Goal: Task Accomplishment & Management: Manage account settings

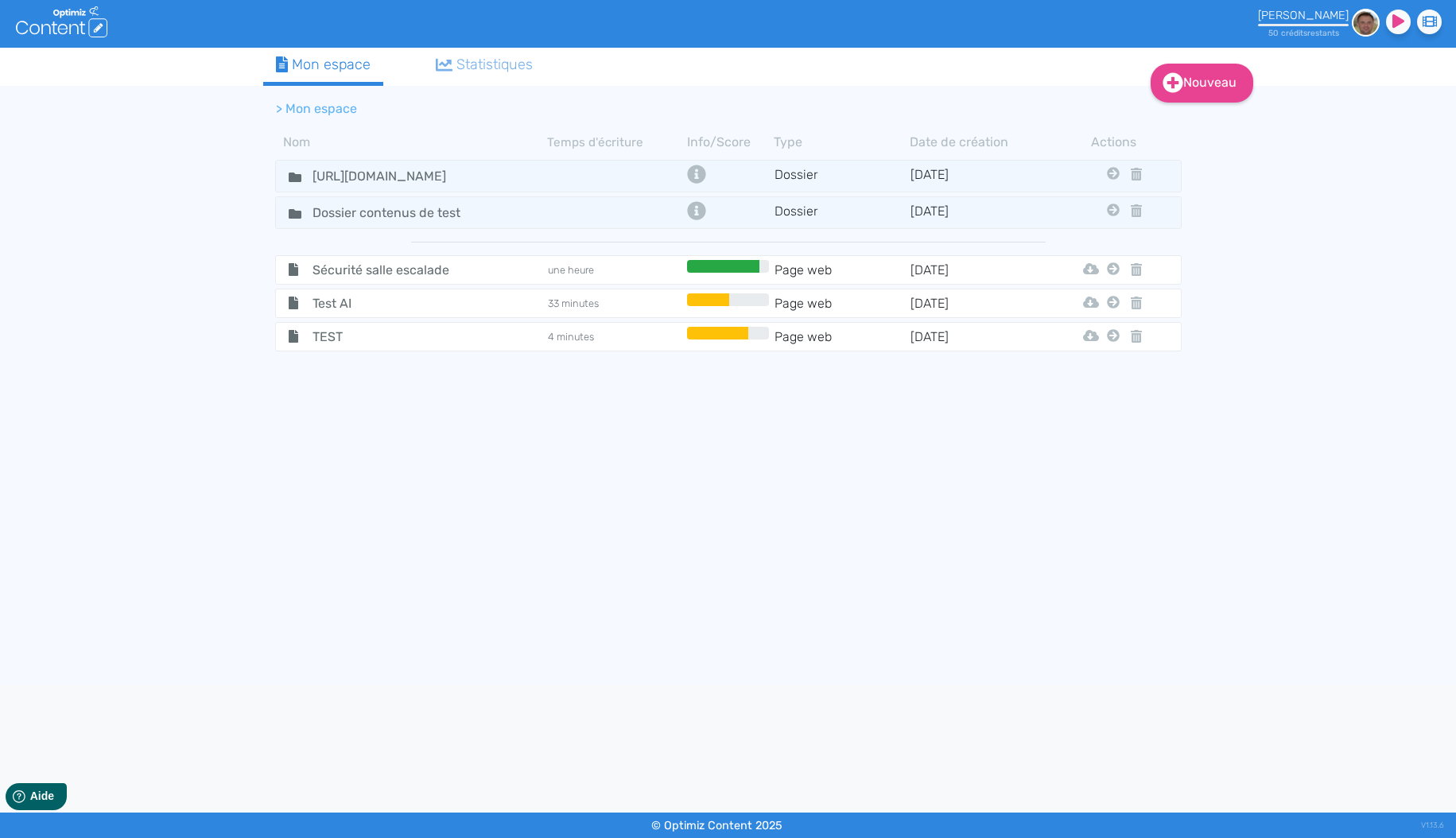
click at [416, 274] on span "Sécurité salle escalade" at bounding box center [390, 269] width 179 height 20
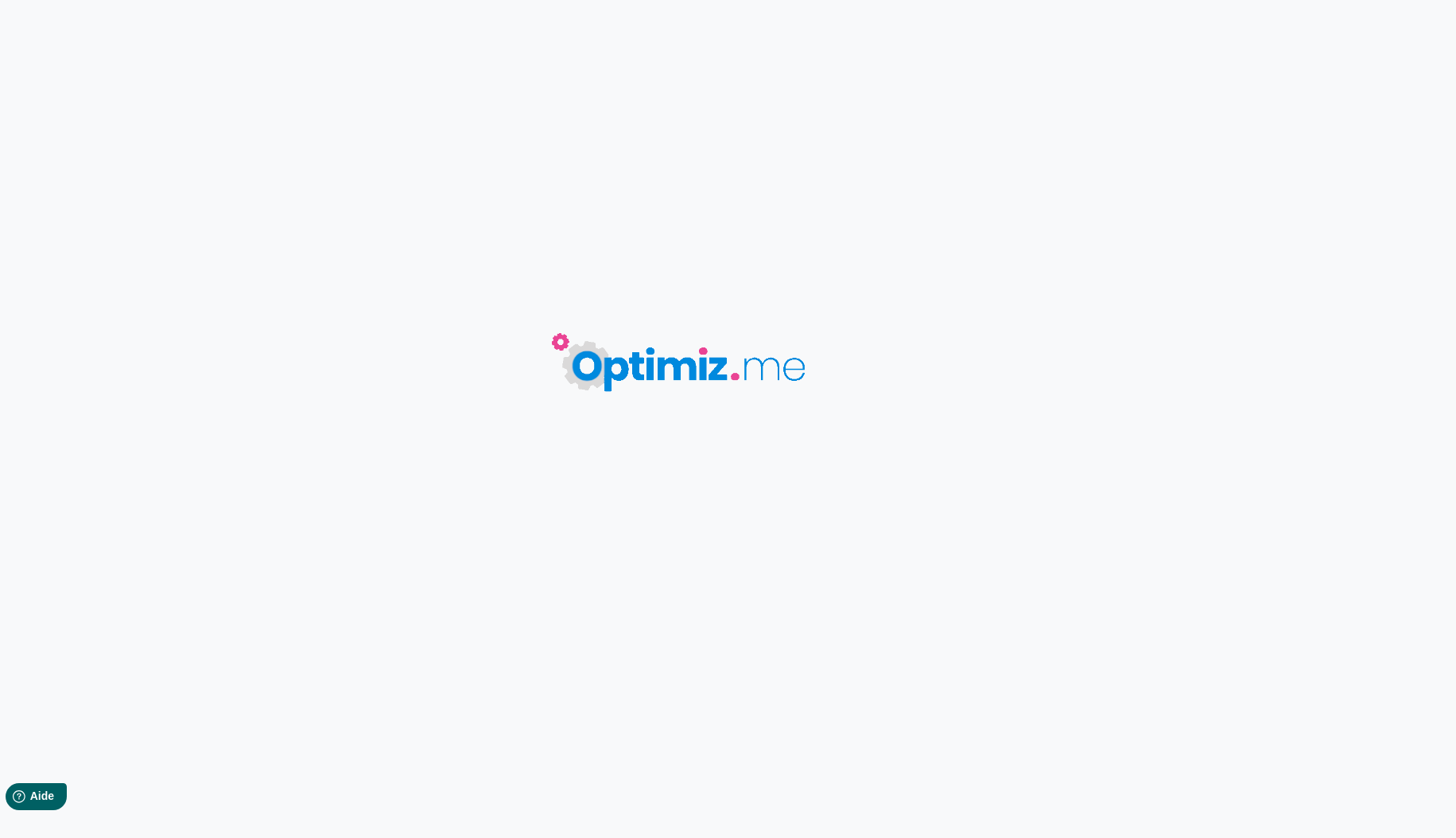
type input "Sécurité salle escalade"
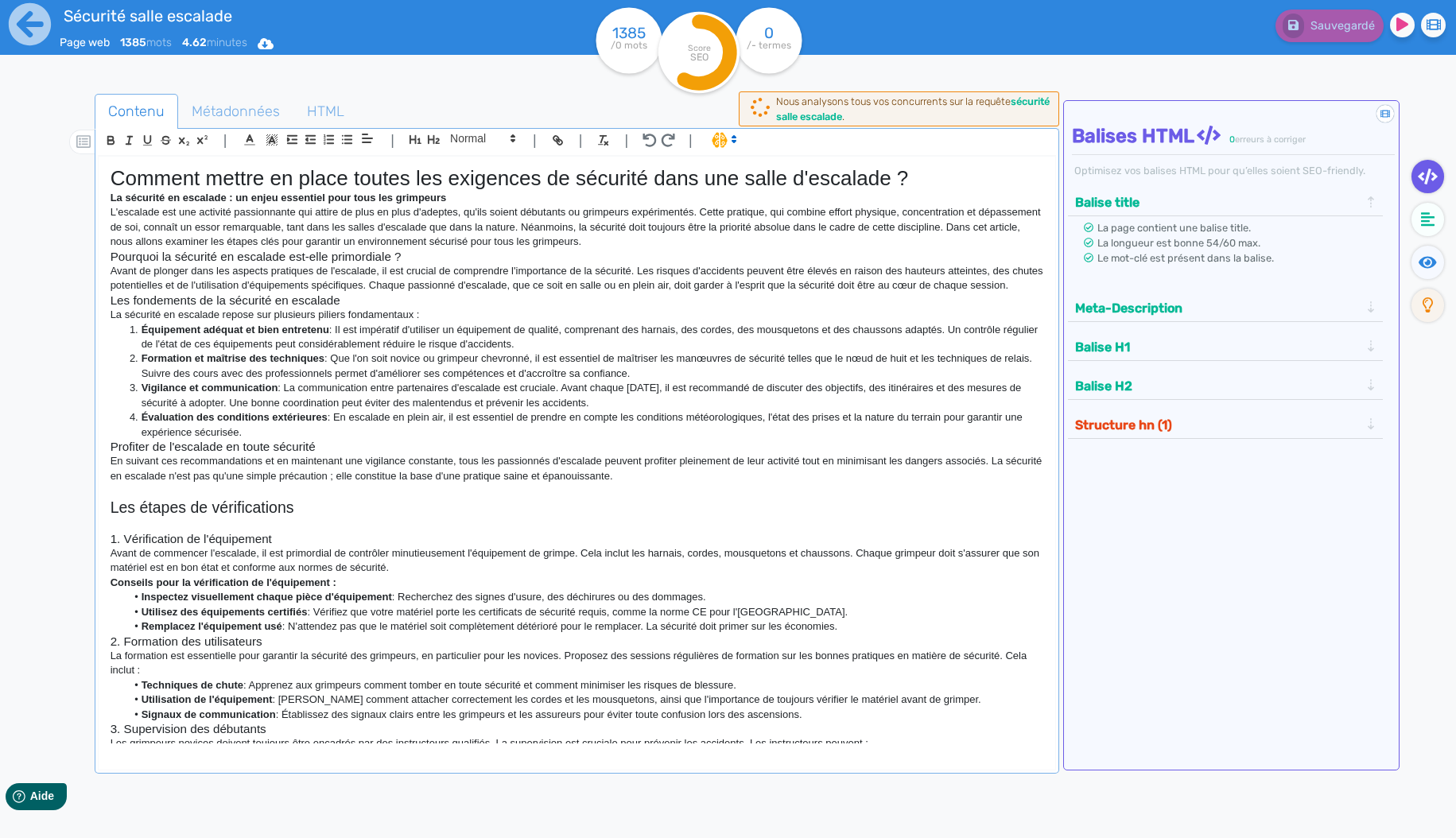
click at [1069, 30] on div "Sauvegardé" at bounding box center [1165, 22] width 606 height 39
click at [1066, 27] on div "Sauvegardé" at bounding box center [1165, 22] width 606 height 39
click at [1065, 30] on div "Sauvegardé" at bounding box center [1165, 22] width 606 height 39
click at [1063, 74] on div "Sauvegardé" at bounding box center [1164, 39] width 582 height 78
click at [1062, 74] on div "Sauvegardé" at bounding box center [1164, 39] width 582 height 78
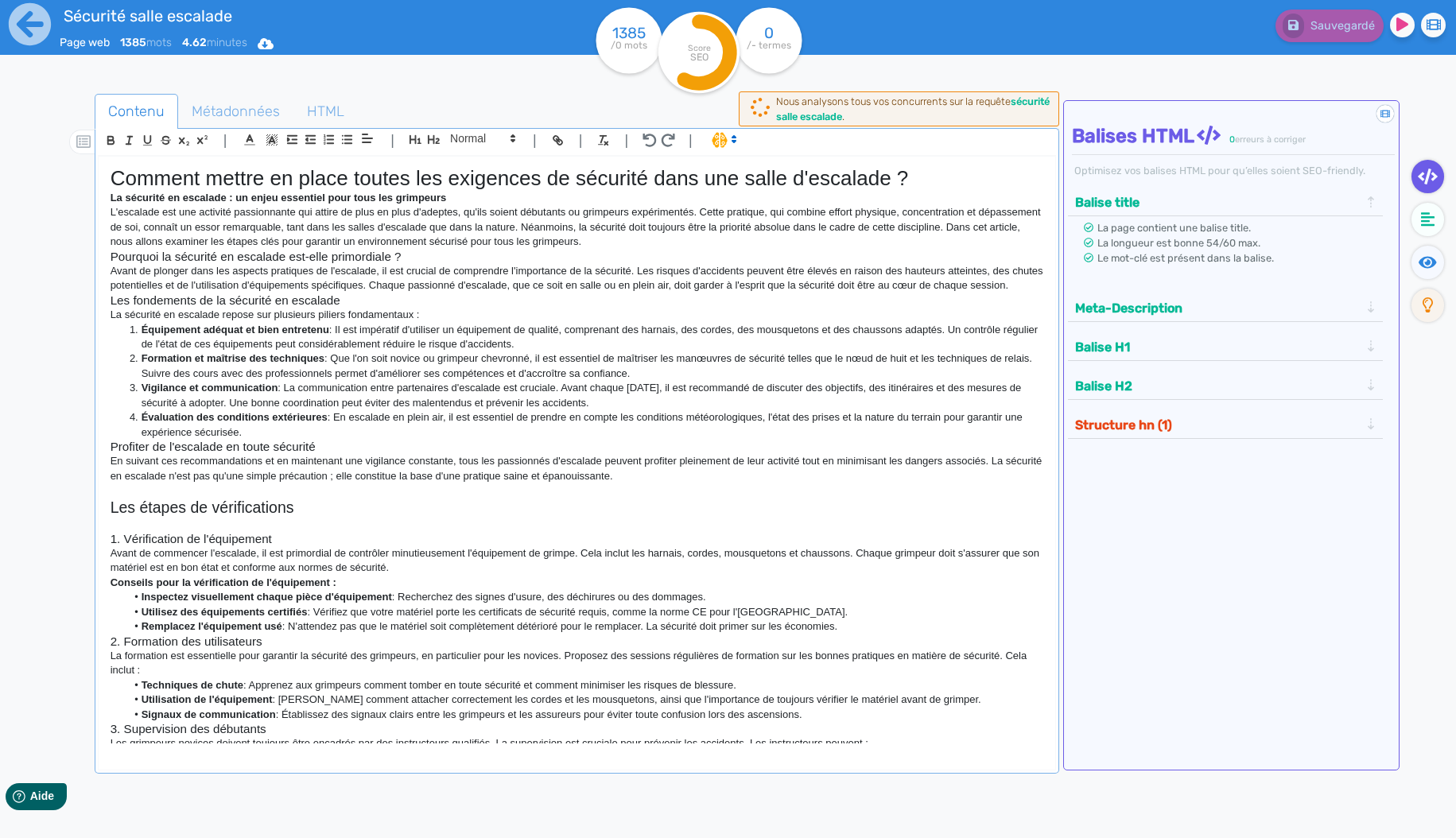
click at [1063, 95] on div "Contenu Métadonnées HTML | | H3 H4 H5 H6 Normal | | | | Comment mettre en place…" at bounding box center [752, 513] width 1410 height 848
drag, startPoint x: 1059, startPoint y: 66, endPoint x: 1063, endPoint y: 56, distance: 10.8
click at [1059, 66] on div "Sauvegardé" at bounding box center [1164, 39] width 582 height 78
click at [1047, 31] on div "Sauvegardé" at bounding box center [1165, 22] width 606 height 39
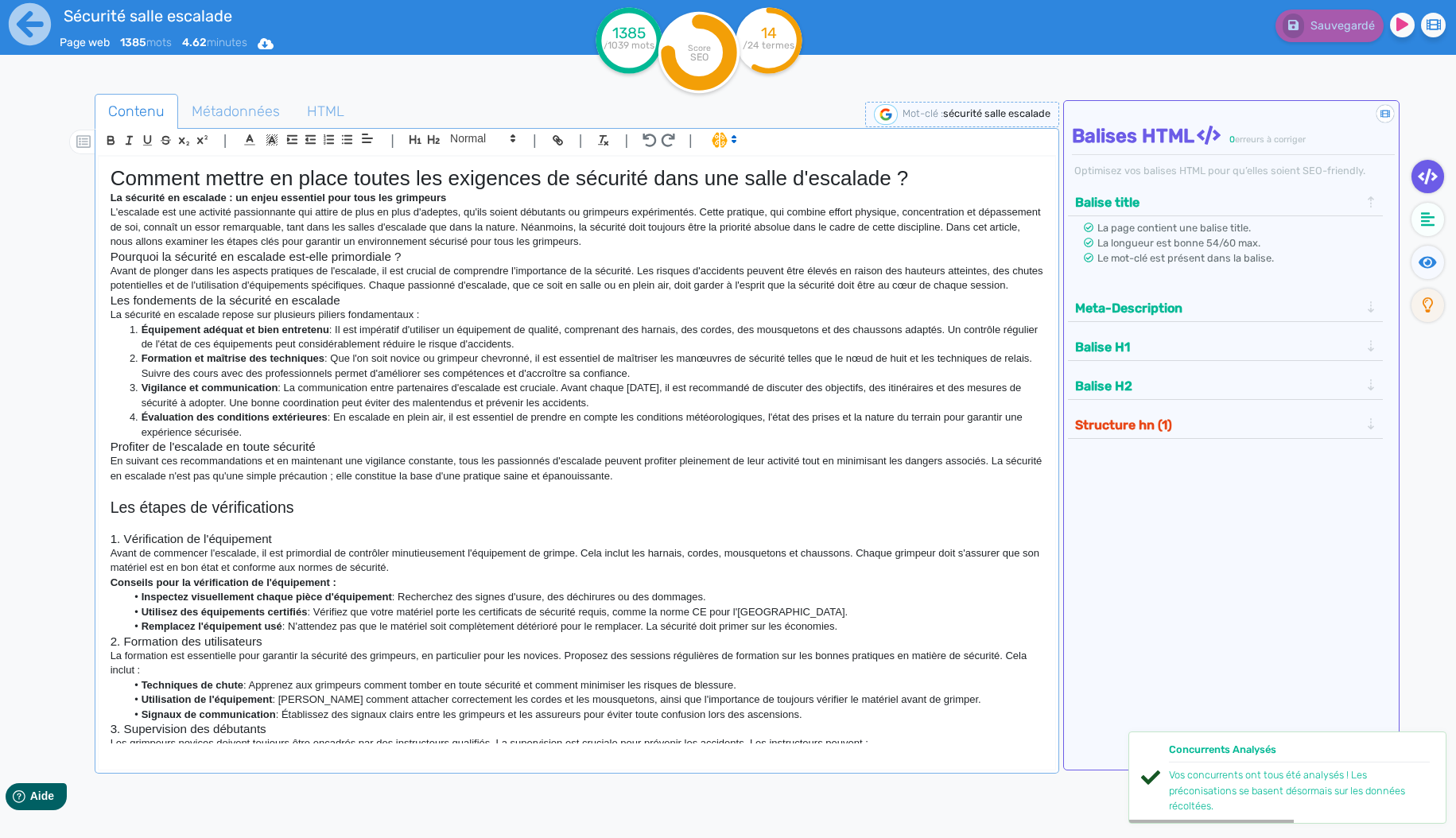
click at [889, 112] on img at bounding box center [886, 115] width 24 height 20
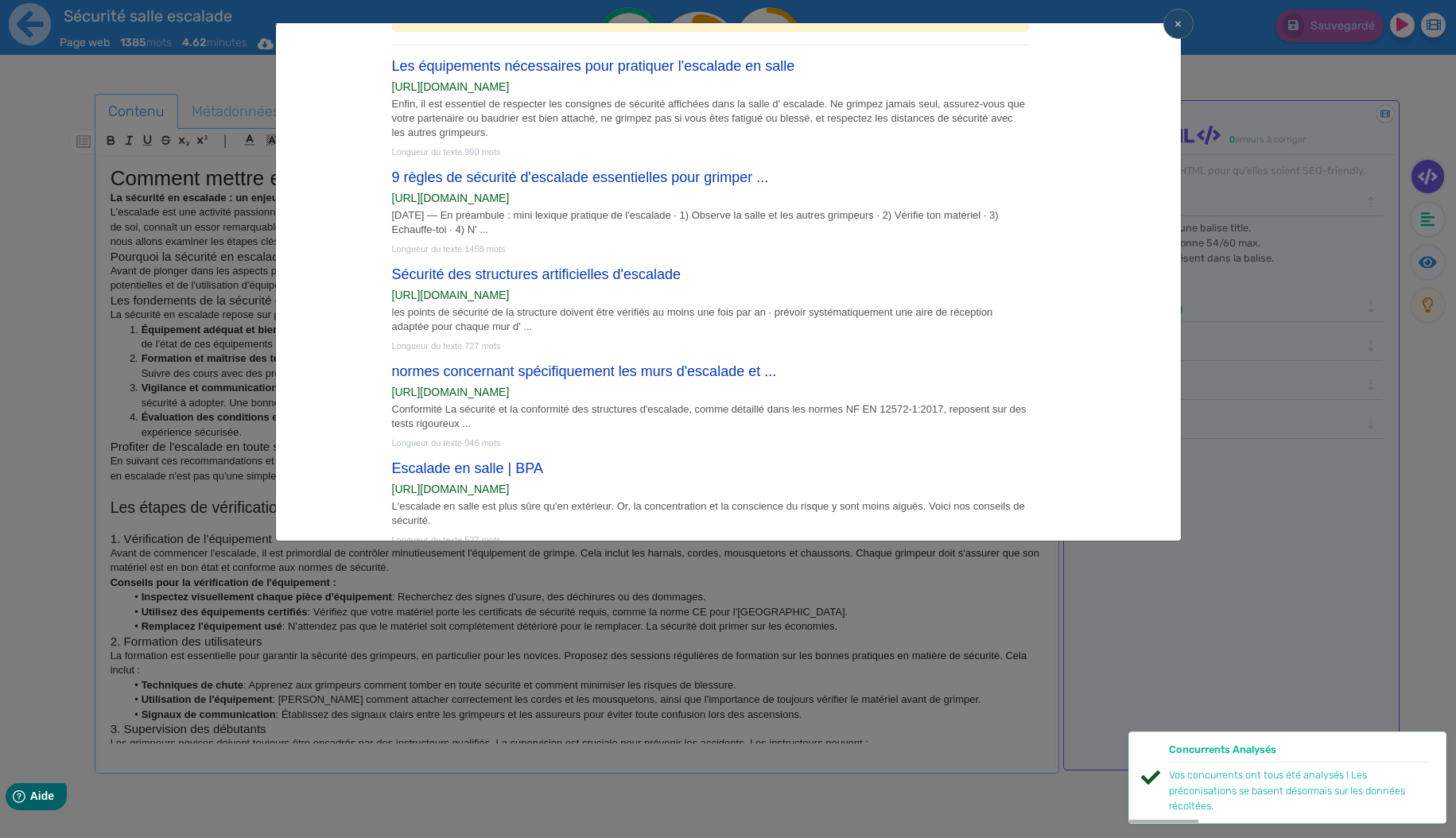
scroll to position [248, 0]
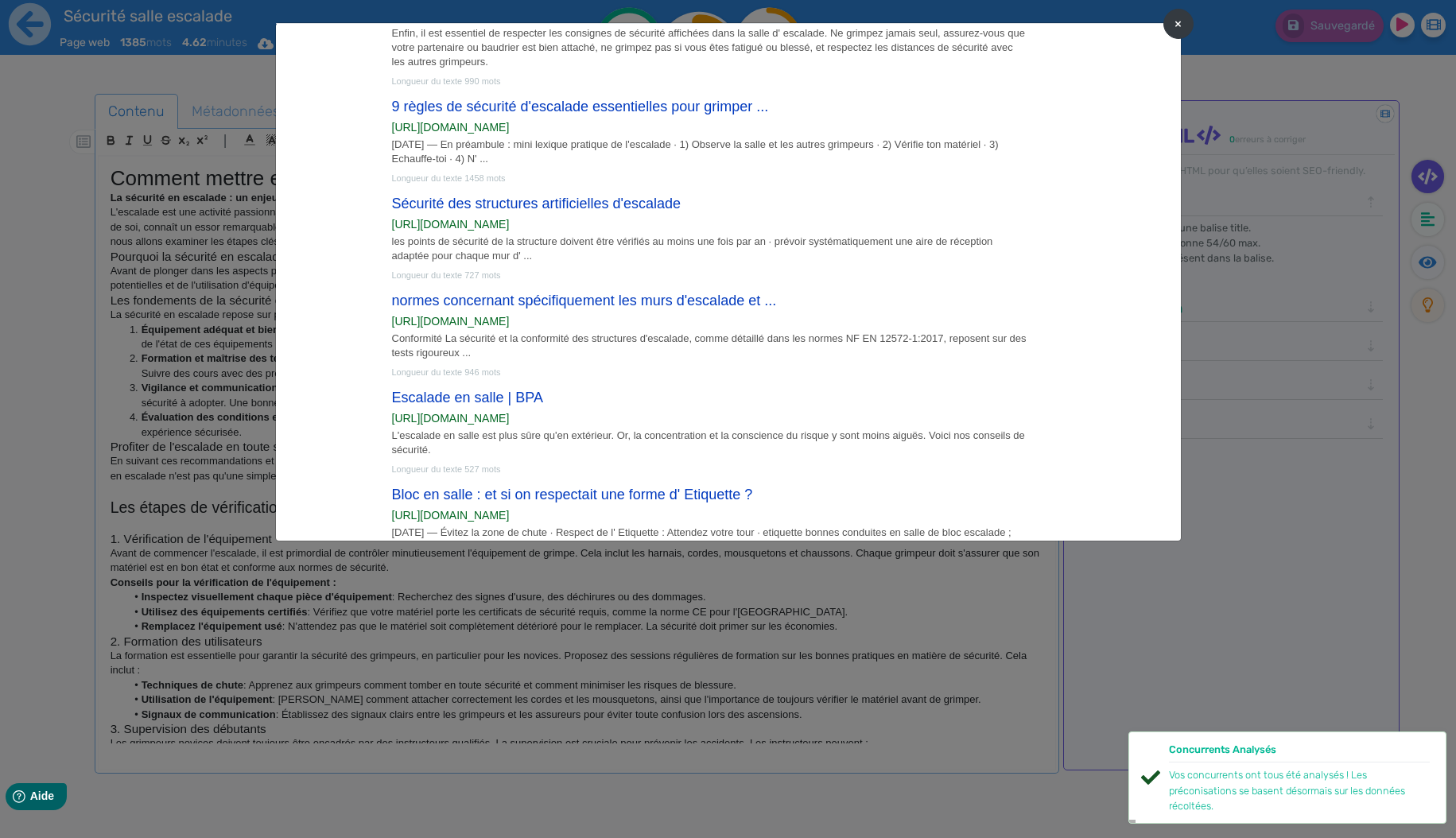
click at [1172, 24] on button "×" at bounding box center [1178, 23] width 30 height 30
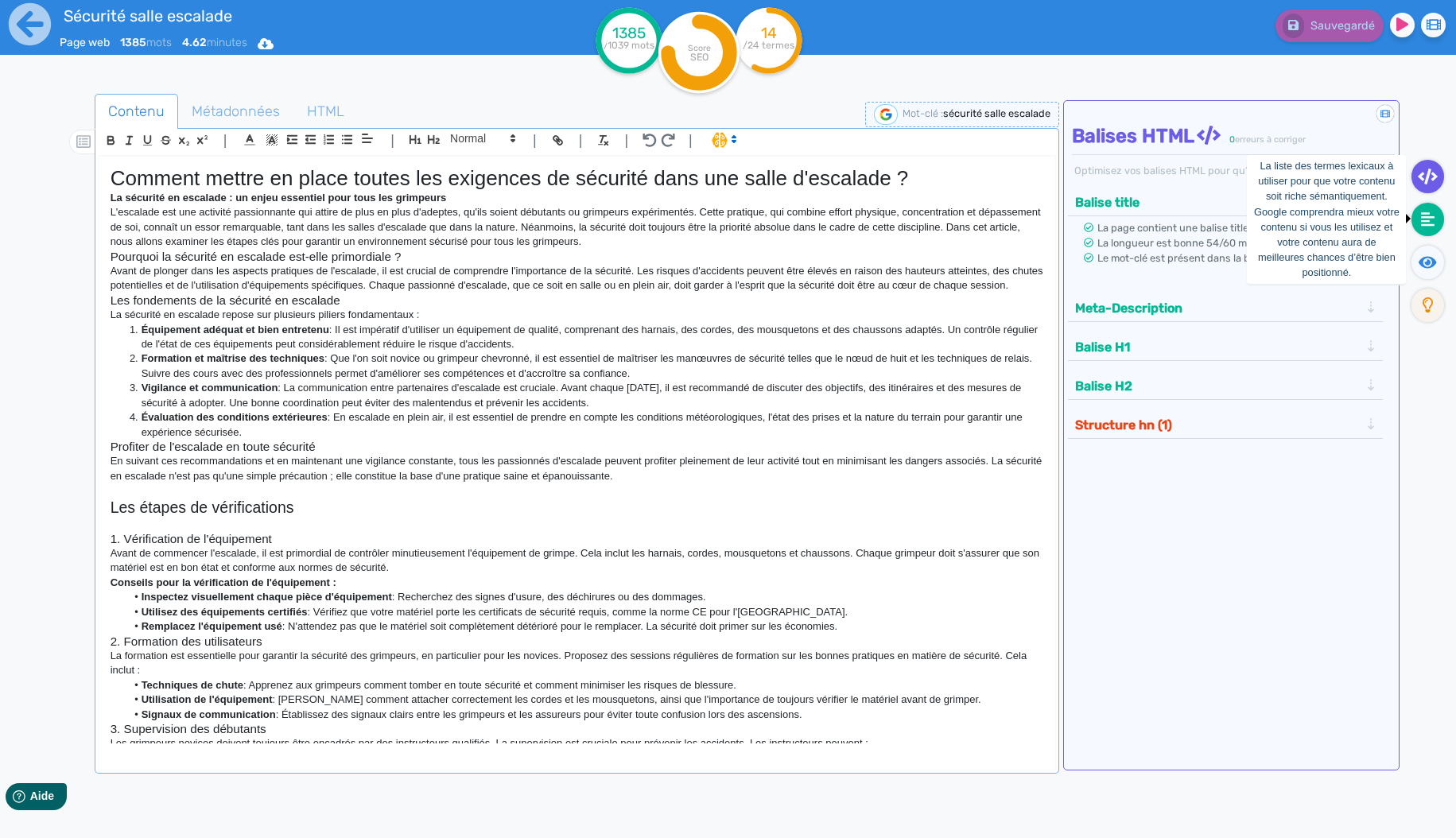
click at [1419, 216] on fa-icon at bounding box center [1428, 220] width 33 height 34
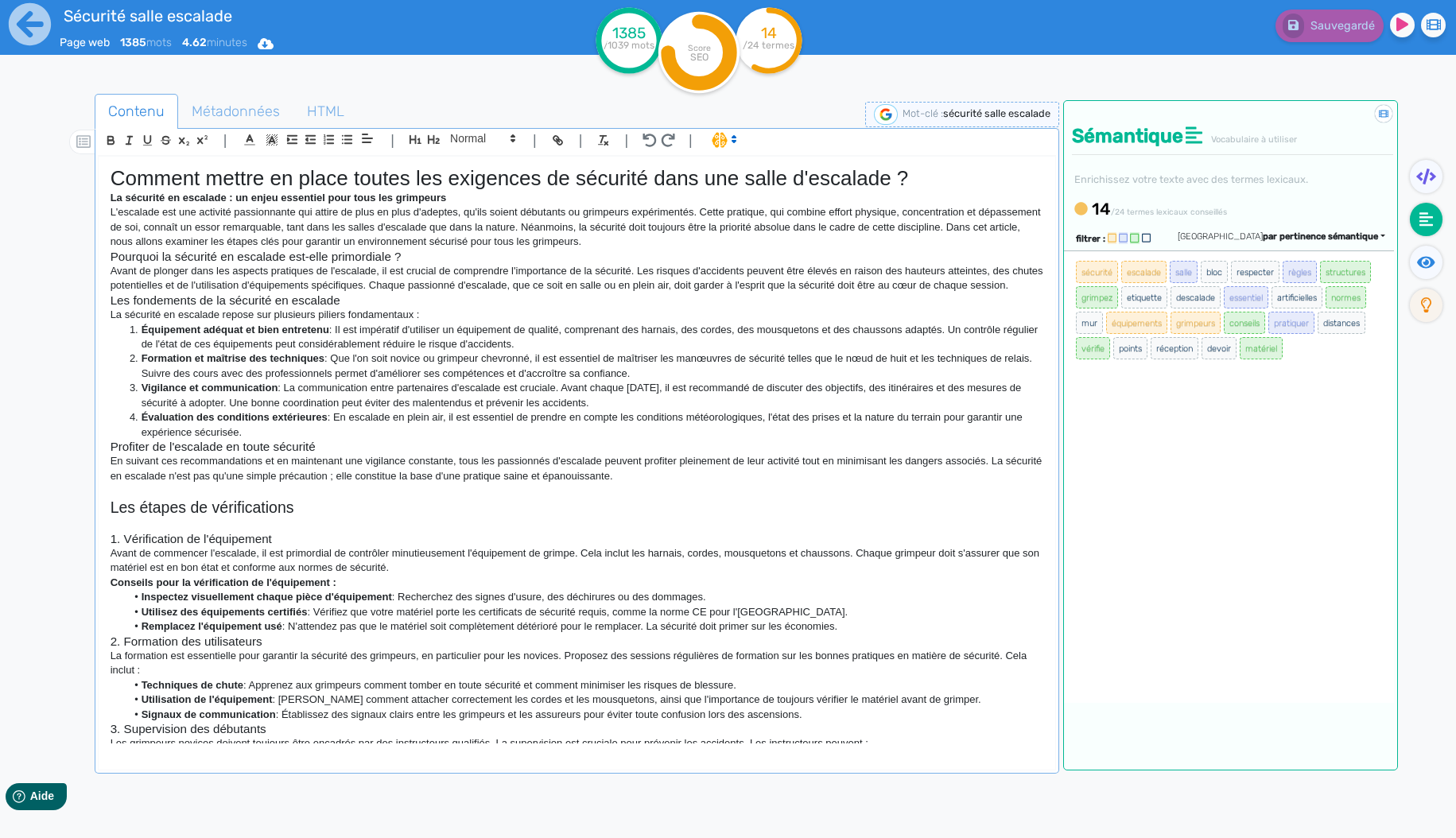
click at [1202, 69] on div "Sauvegardé" at bounding box center [1164, 39] width 582 height 78
click at [1185, 18] on div "Sauvegardé" at bounding box center [1165, 22] width 606 height 39
click at [1433, 264] on icon at bounding box center [1427, 262] width 19 height 12
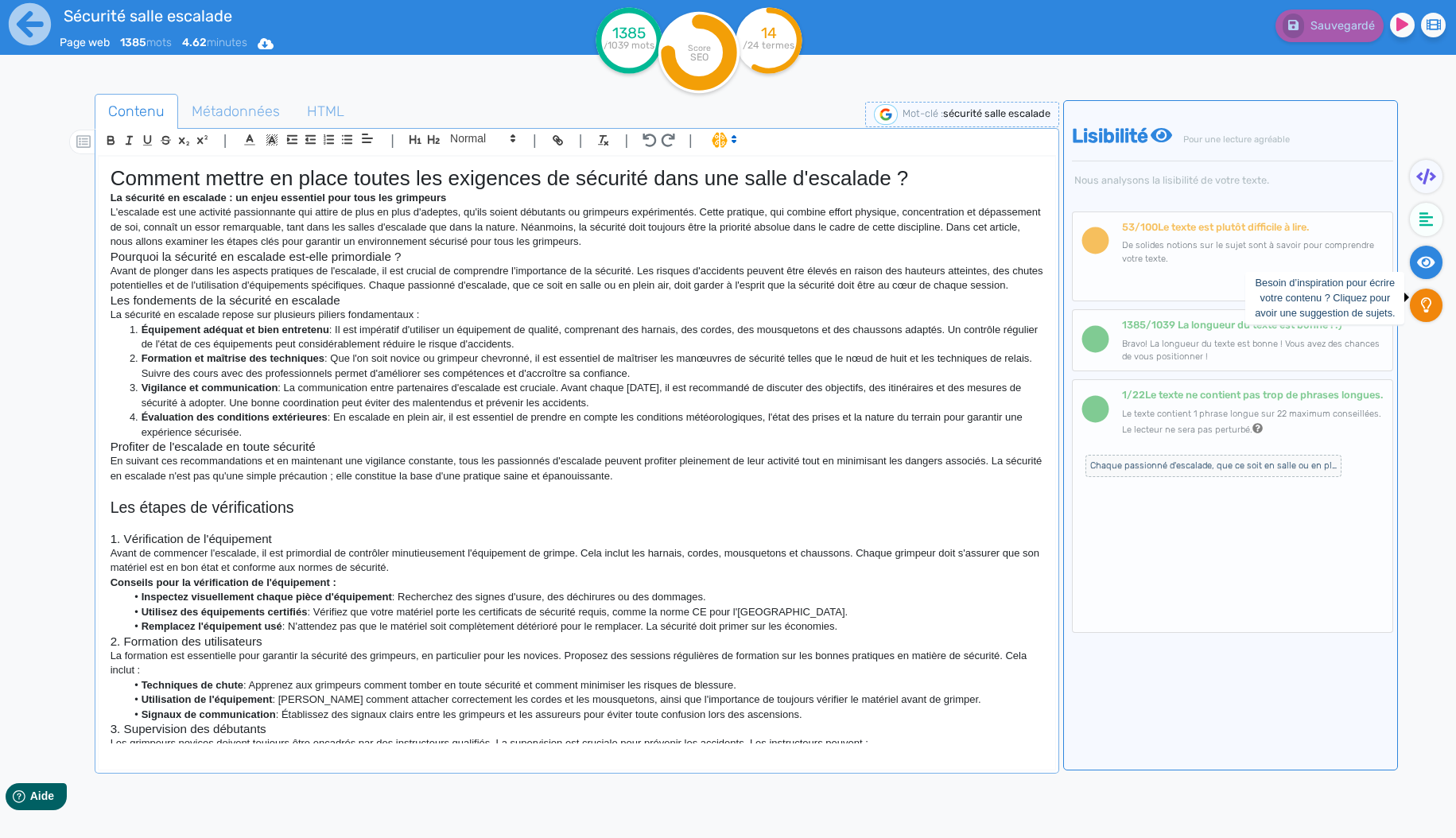
click at [1427, 297] on icon at bounding box center [1427, 304] width 11 height 16
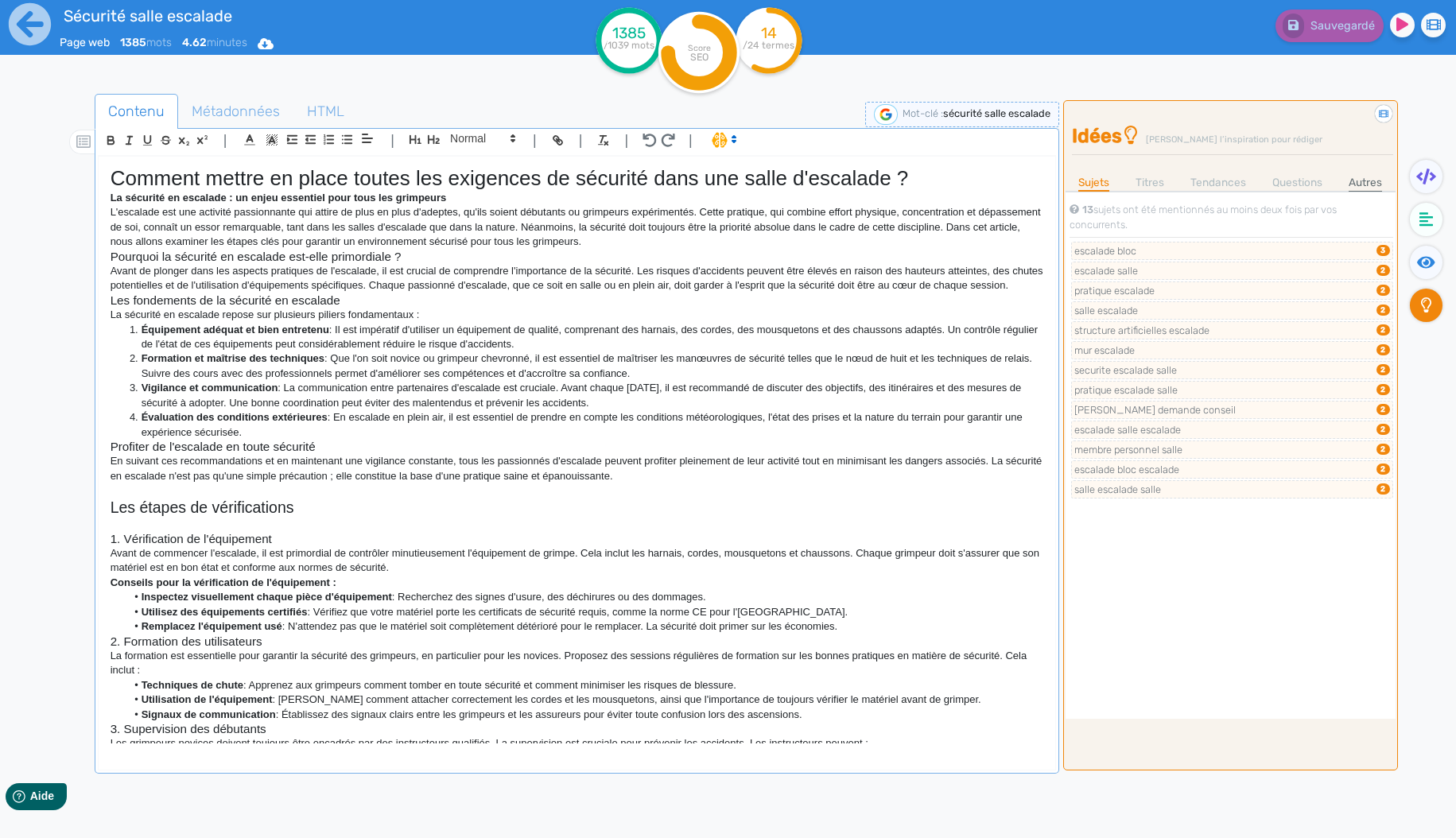
drag, startPoint x: 1368, startPoint y: 186, endPoint x: 1357, endPoint y: 184, distance: 11.2
click at [1368, 186] on link "Autres" at bounding box center [1366, 182] width 34 height 17
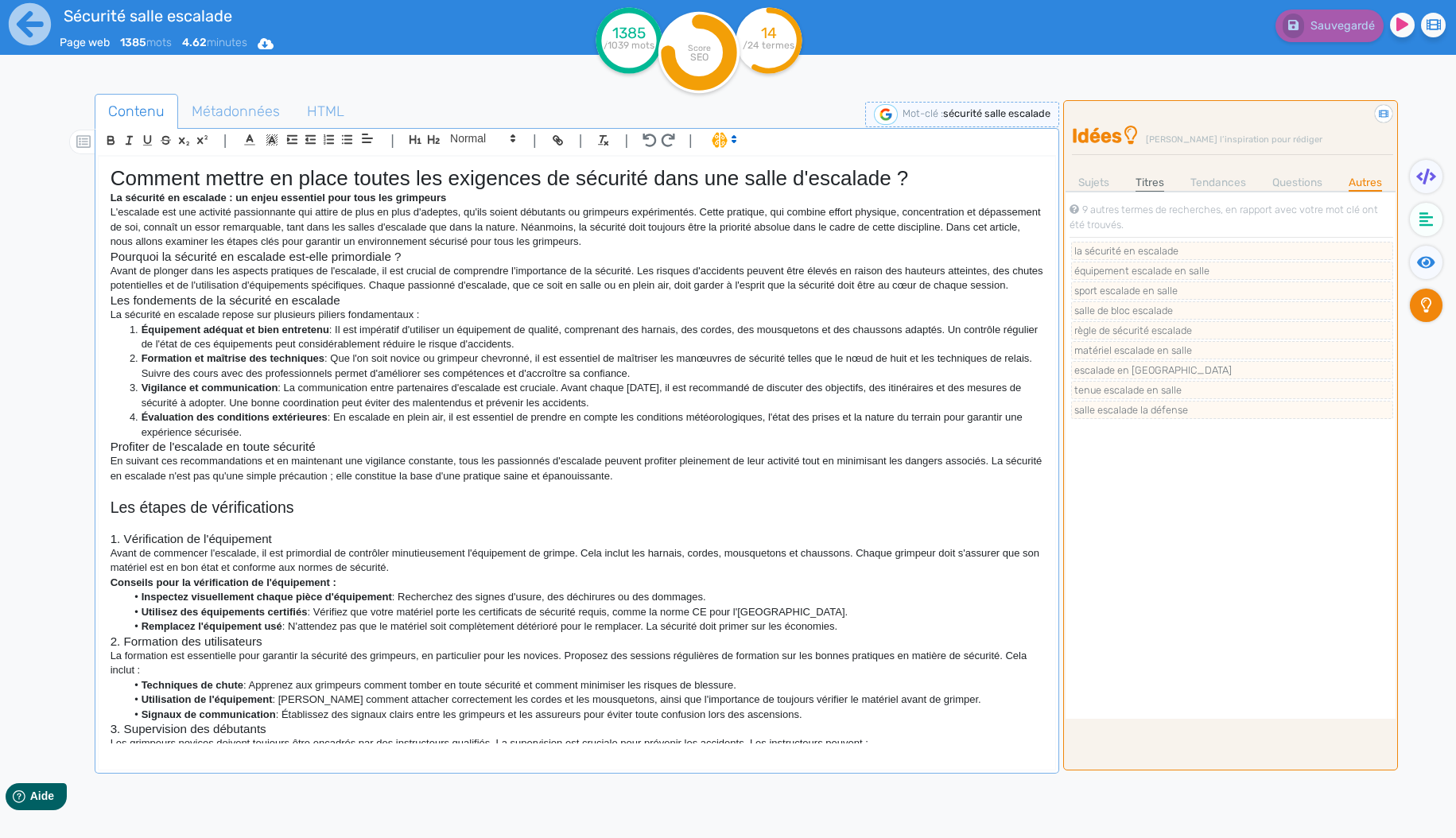
click at [1153, 187] on link "Titres" at bounding box center [1150, 182] width 29 height 17
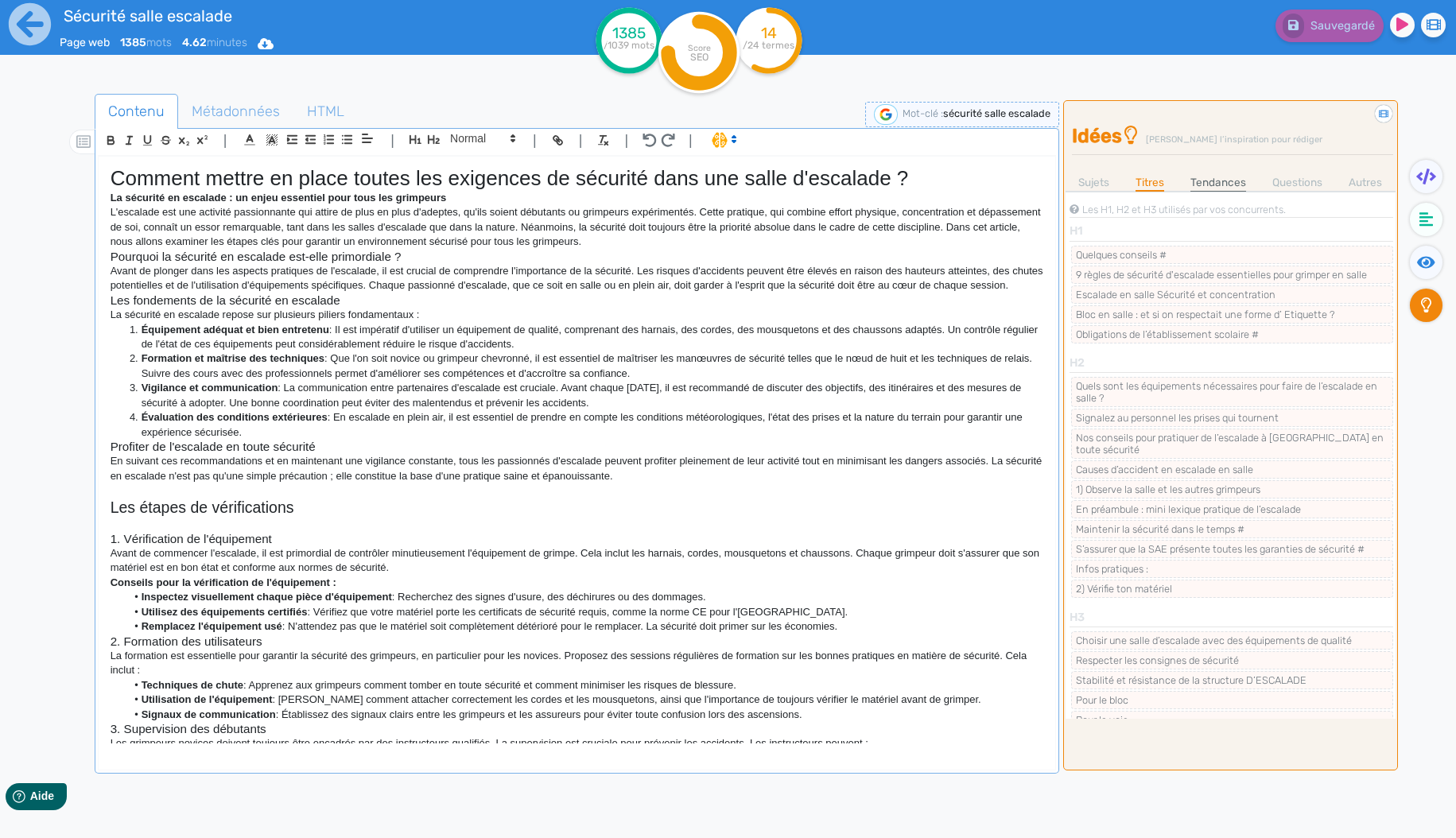
click at [1208, 182] on link "Tendances" at bounding box center [1218, 182] width 56 height 17
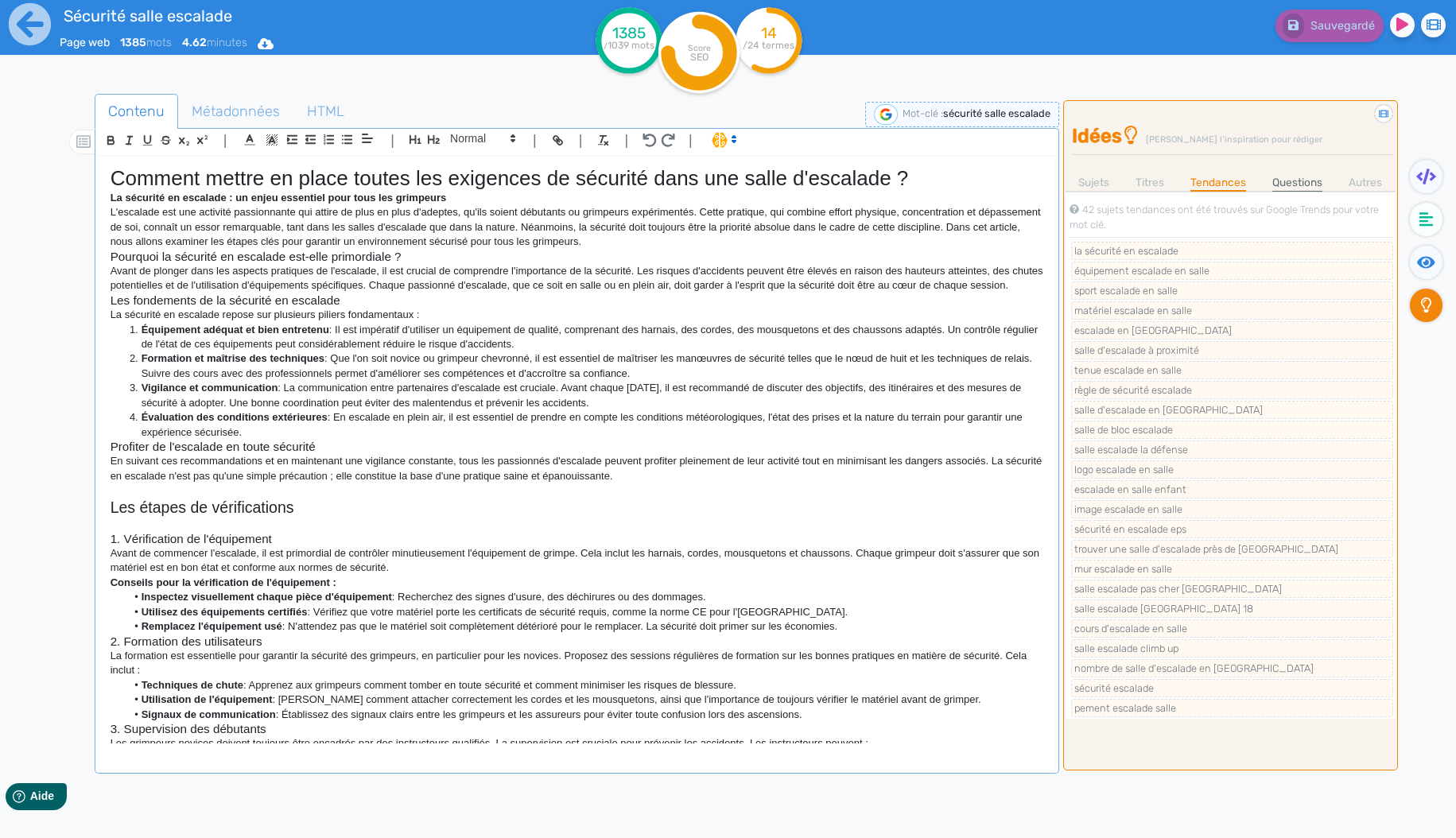
click at [1280, 182] on link "Questions" at bounding box center [1298, 182] width 50 height 17
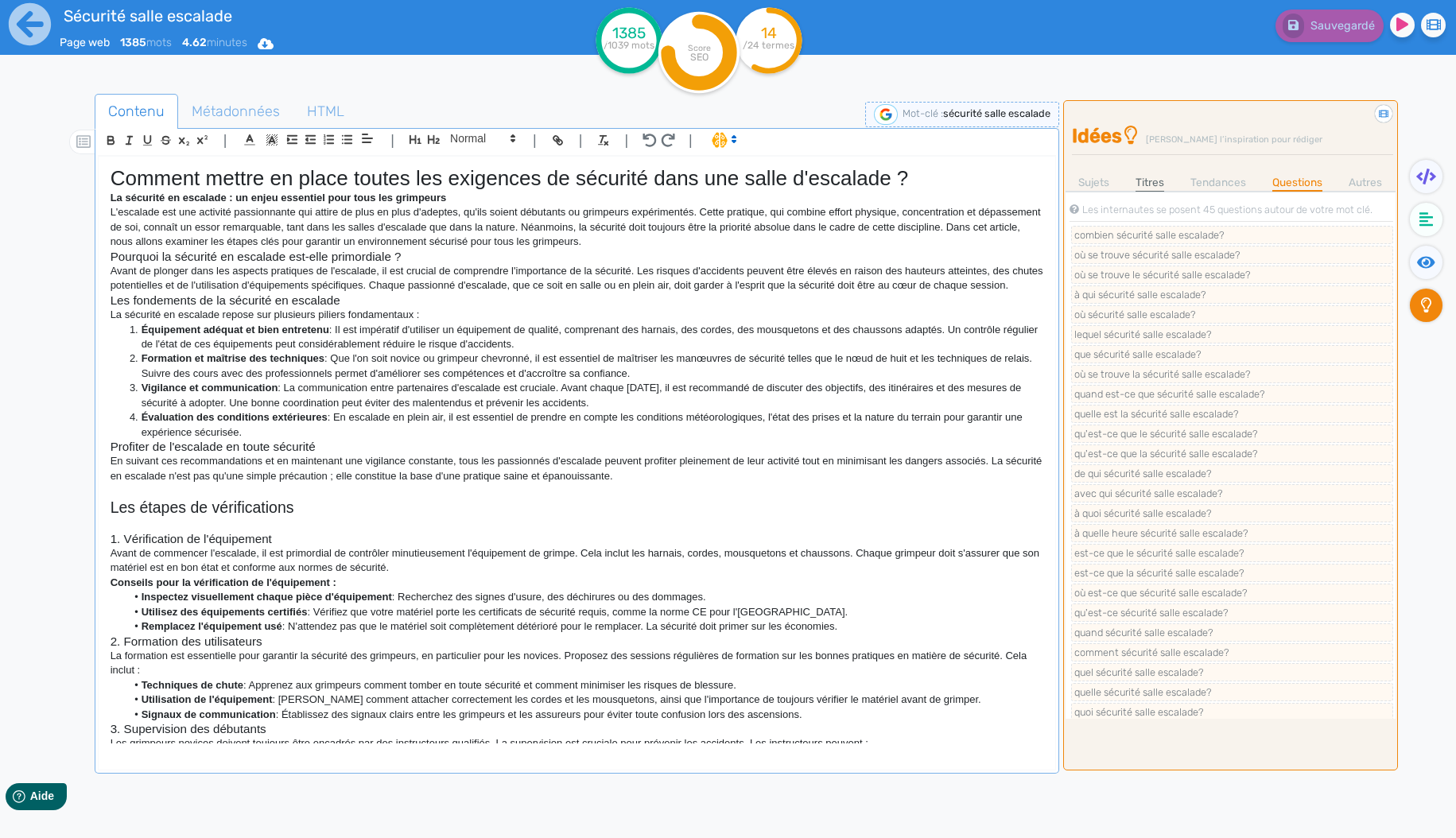
click at [1153, 175] on link "Titres" at bounding box center [1150, 182] width 29 height 17
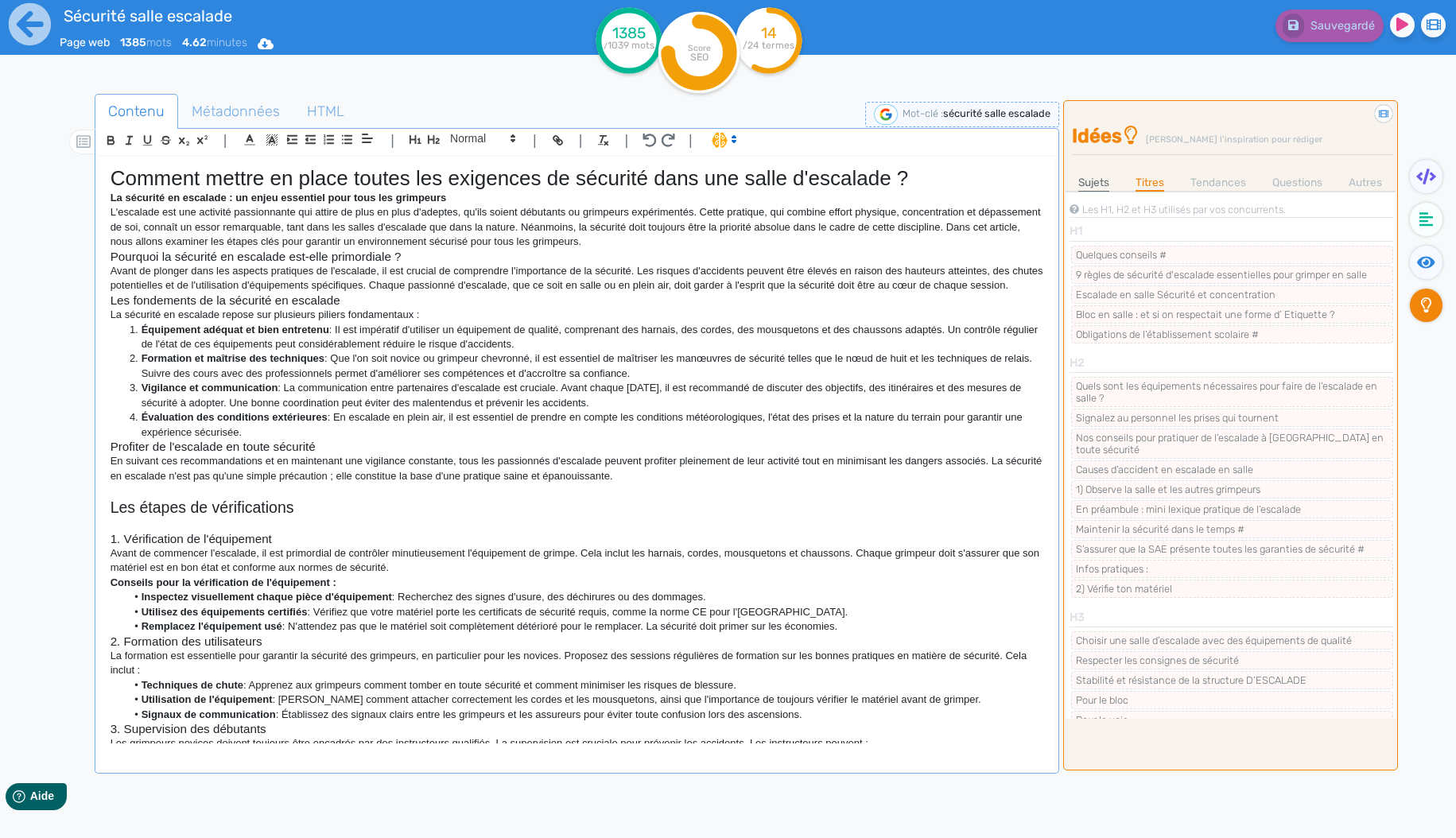
click at [1091, 188] on link "Sujets" at bounding box center [1094, 182] width 31 height 17
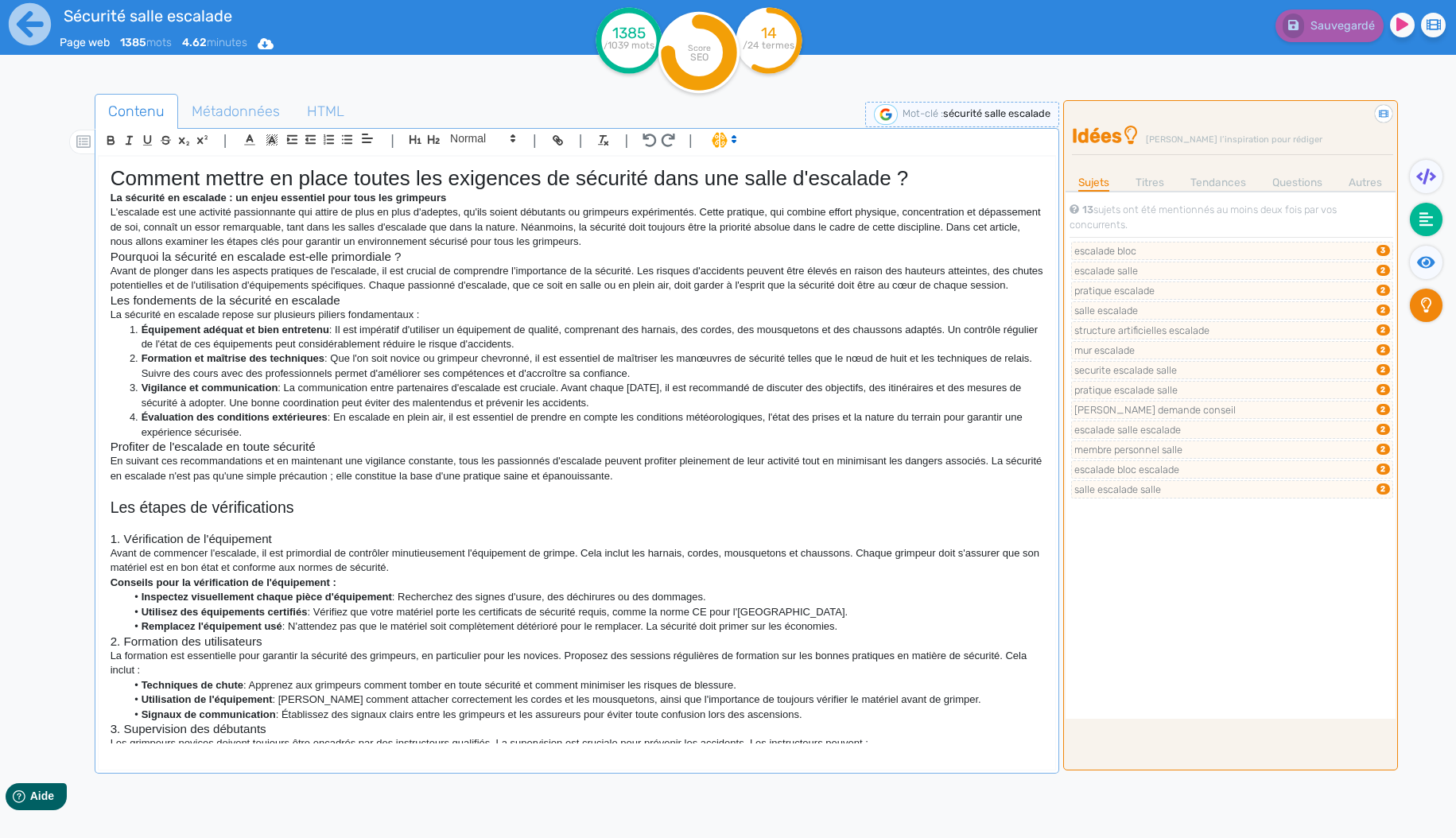
click at [1423, 215] on icon at bounding box center [1426, 219] width 14 height 16
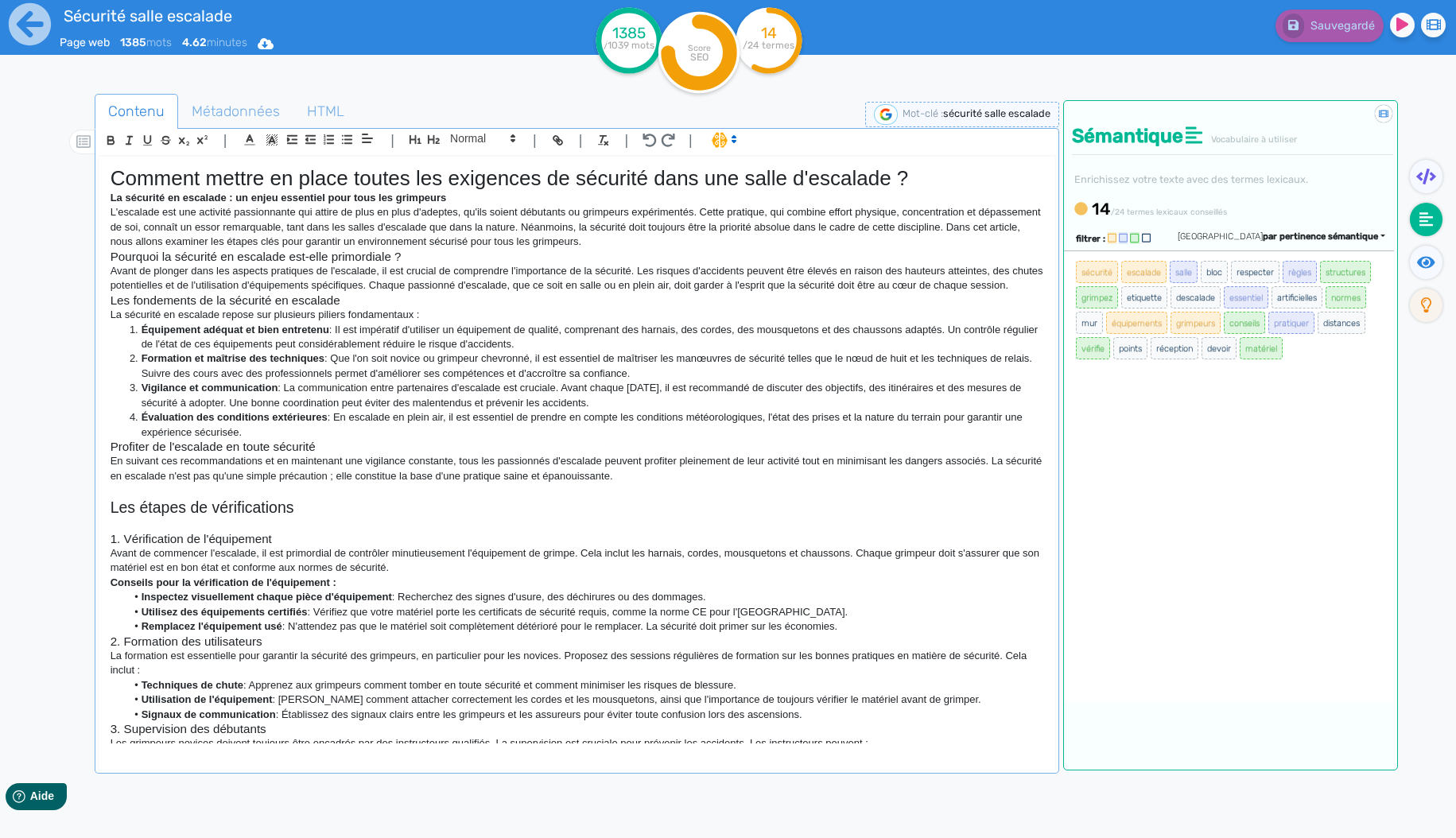
click at [1422, 379] on nav at bounding box center [1427, 520] width 58 height 838
click at [36, 27] on icon at bounding box center [29, 23] width 42 height 42
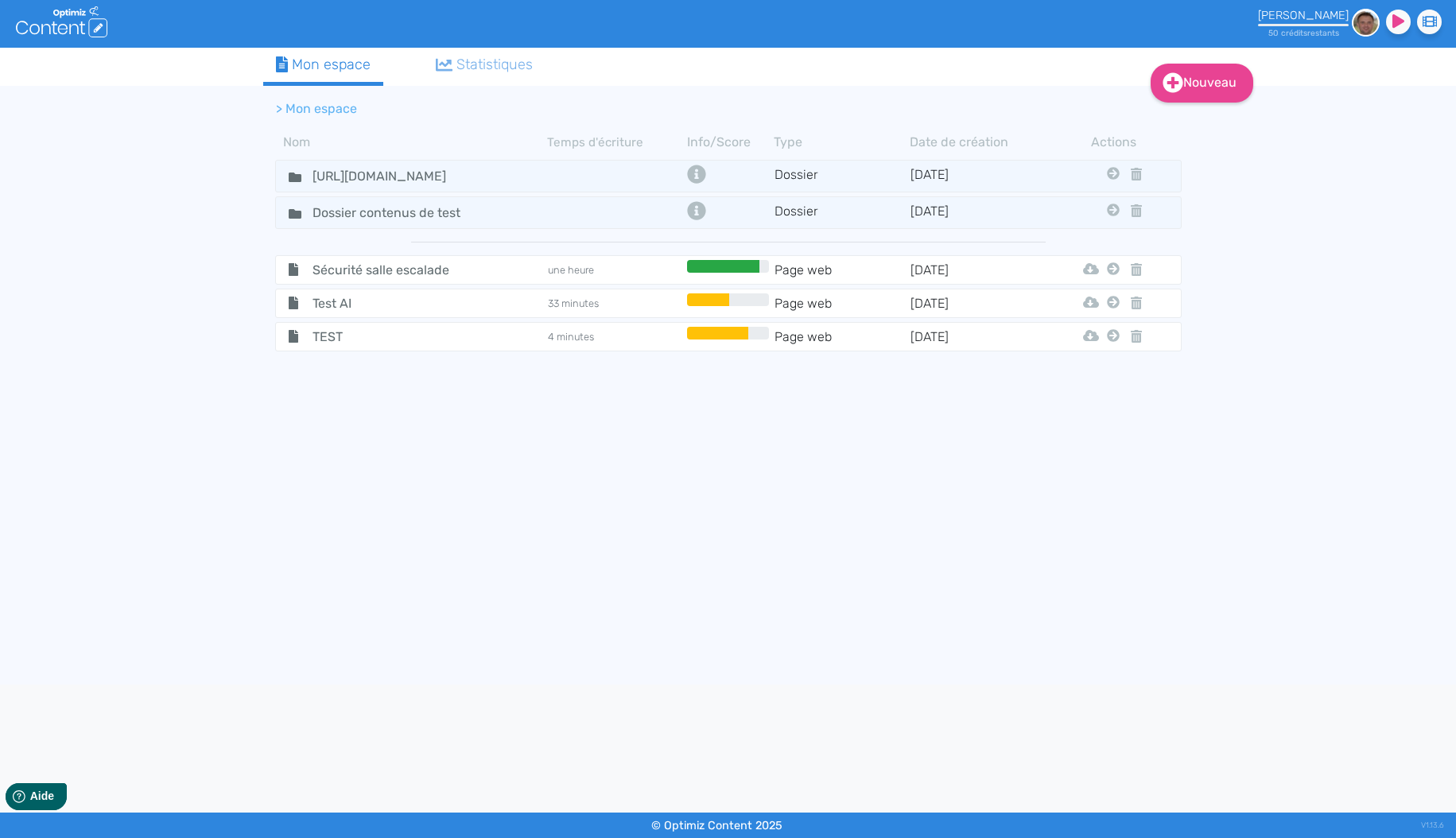
click at [1291, 42] on div "[PERSON_NAME] 50 crédit s restant s Didacticiel : Le profil [EMAIL_ADDRESS][DOM…" at bounding box center [1272, 23] width 361 height 47
click at [1306, 30] on small "50 crédit s restant s" at bounding box center [1304, 33] width 71 height 10
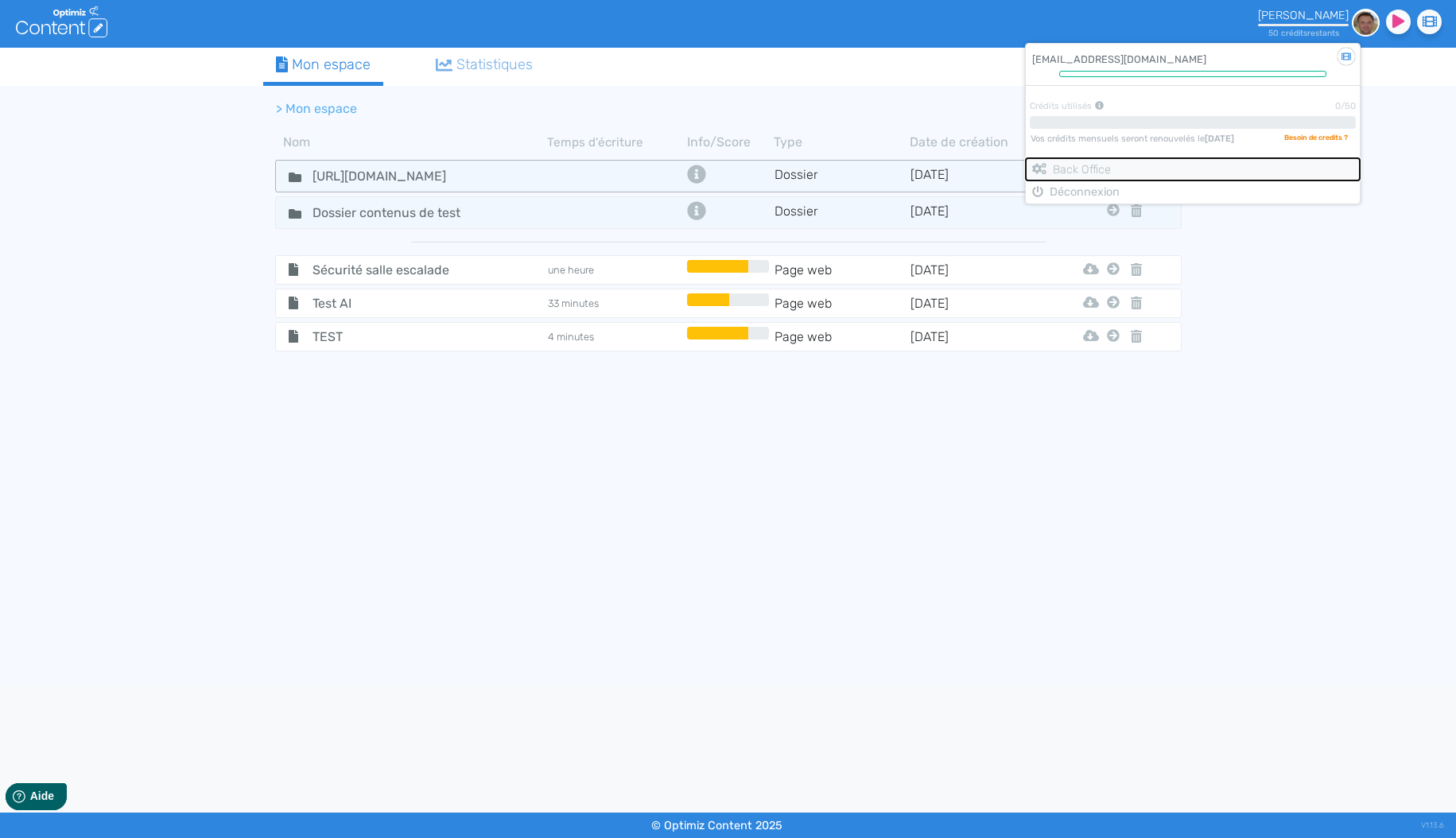
click at [1151, 164] on button "Back Office" at bounding box center [1192, 169] width 334 height 23
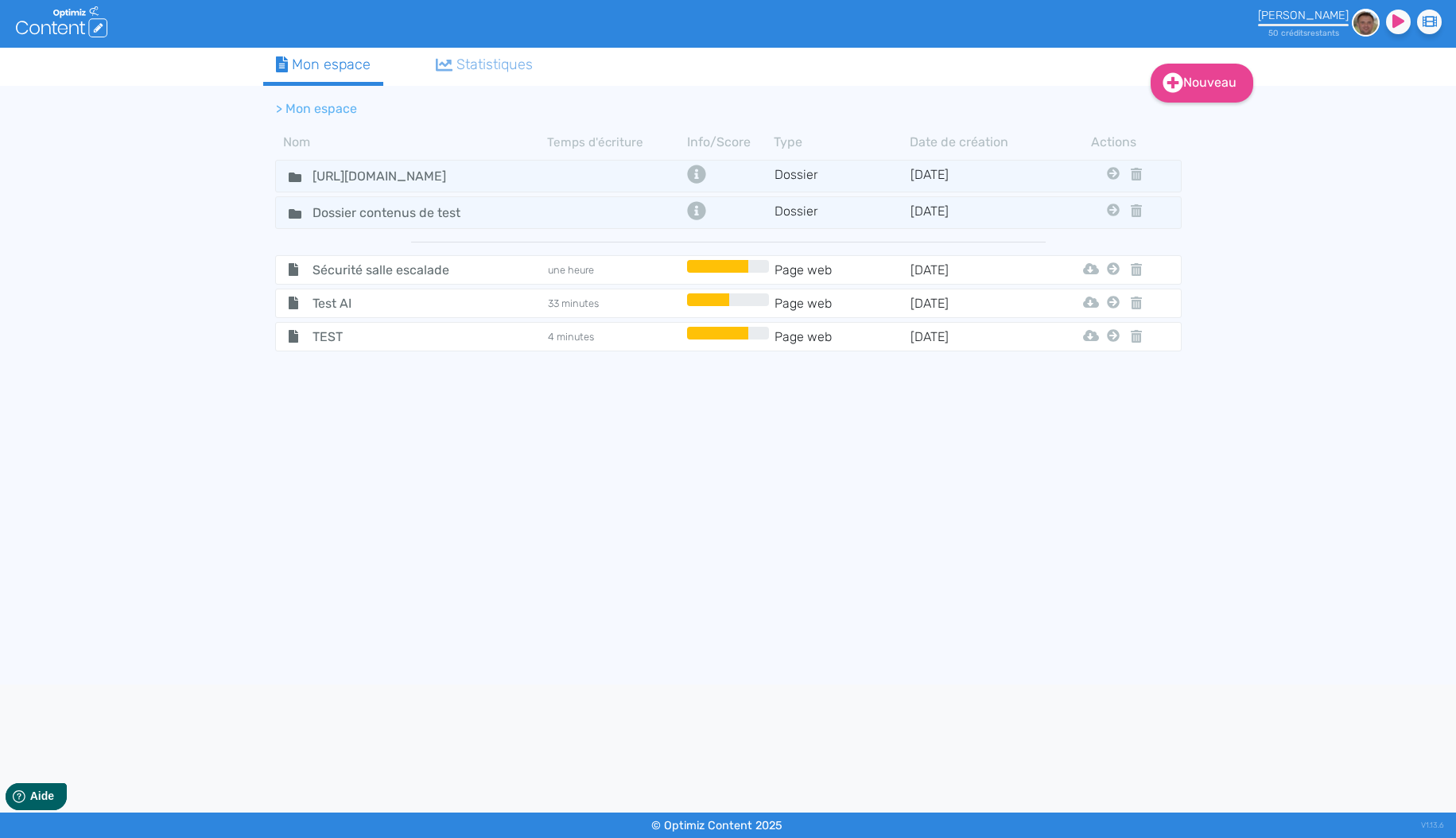
click at [1321, 21] on div "[PERSON_NAME]" at bounding box center [1303, 15] width 90 height 14
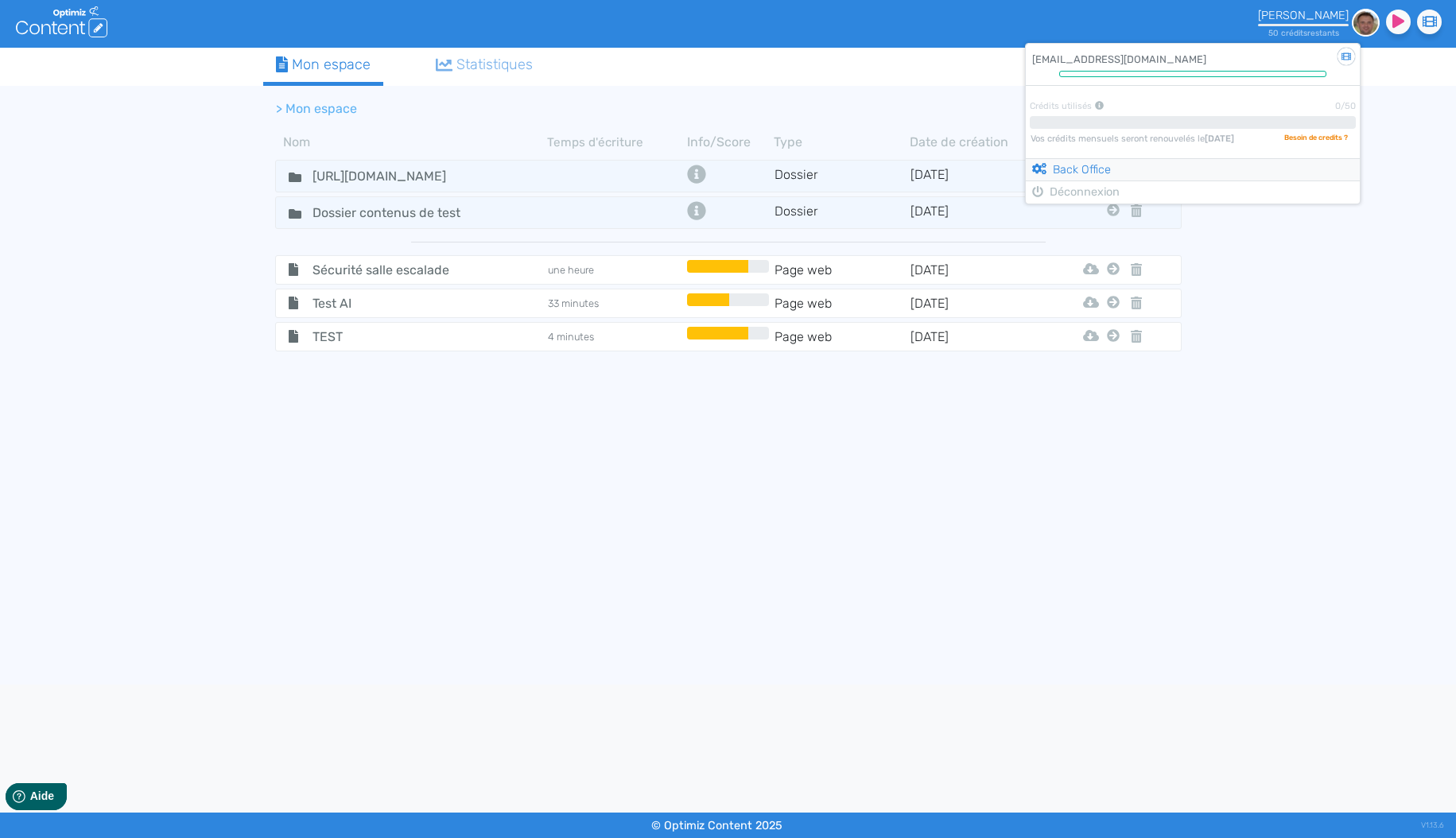
click at [1090, 176] on link "Back Office" at bounding box center [1071, 169] width 79 height 14
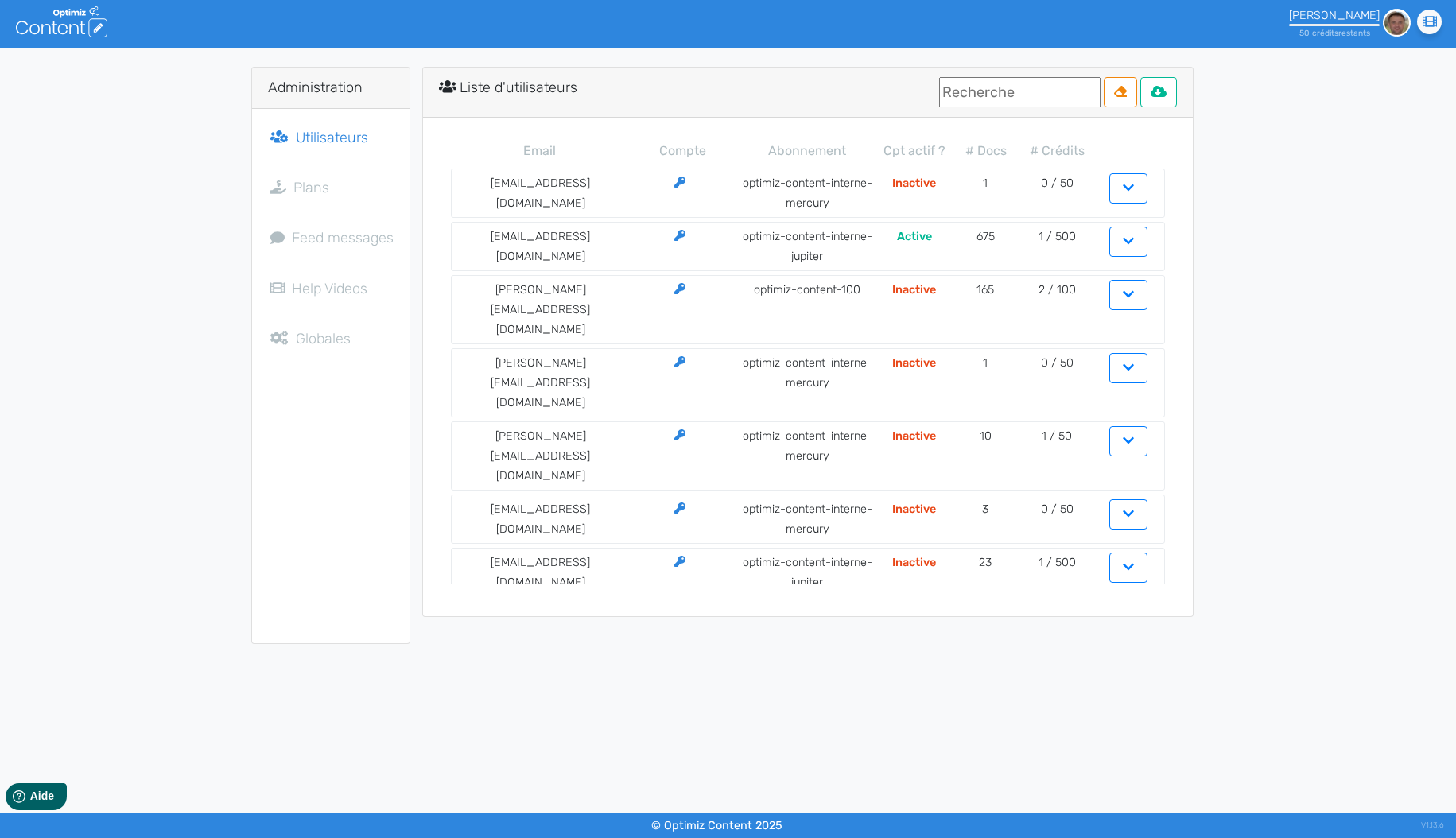
click at [1000, 91] on input "text" at bounding box center [1019, 92] width 161 height 30
paste input "francis@laboiteaobjets.com"
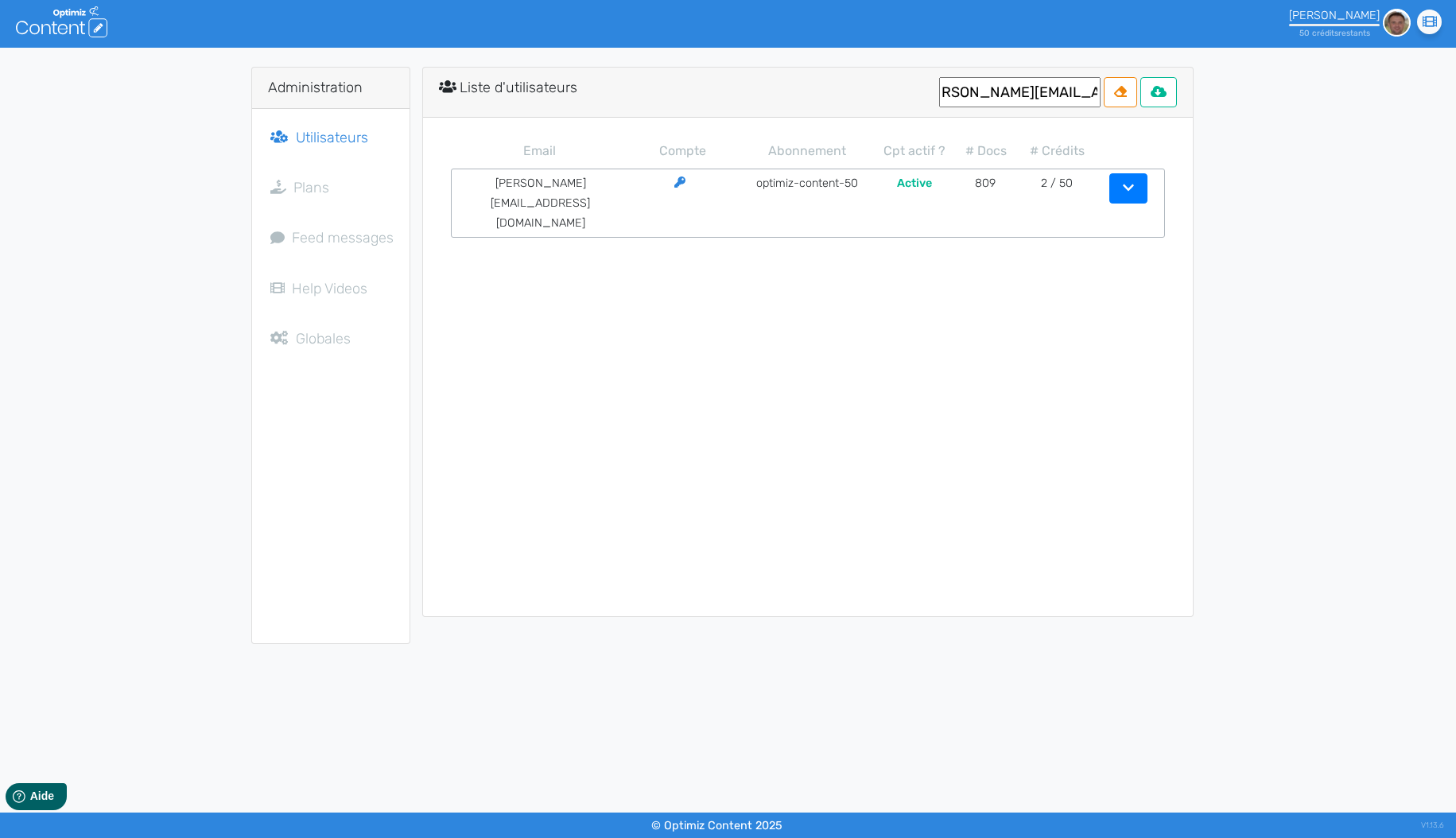
type input "francis@laboiteaobjets.com"
click at [1117, 182] on button "button" at bounding box center [1128, 188] width 38 height 30
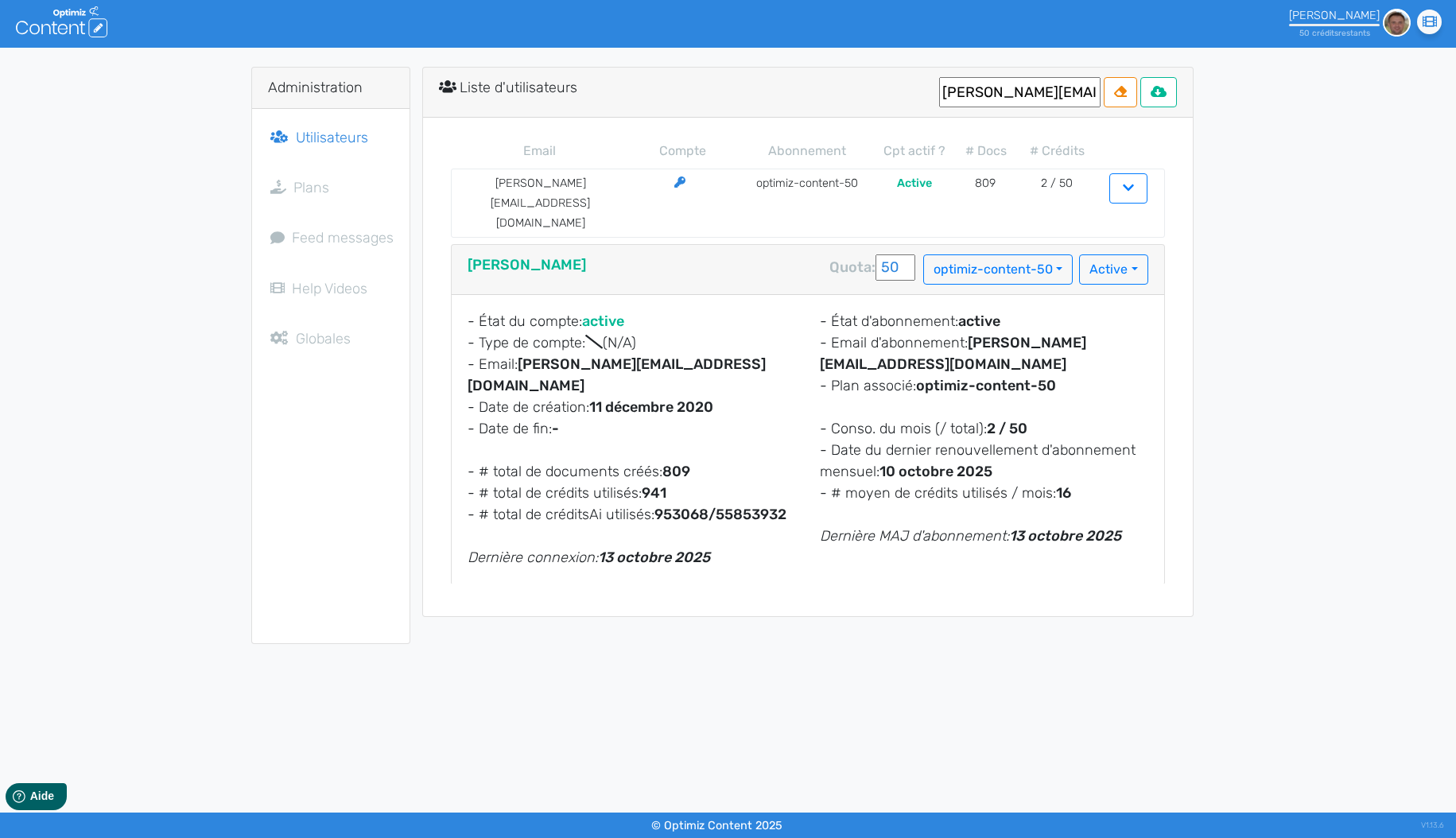
click at [1359, 17] on div "[PERSON_NAME]" at bounding box center [1334, 15] width 90 height 14
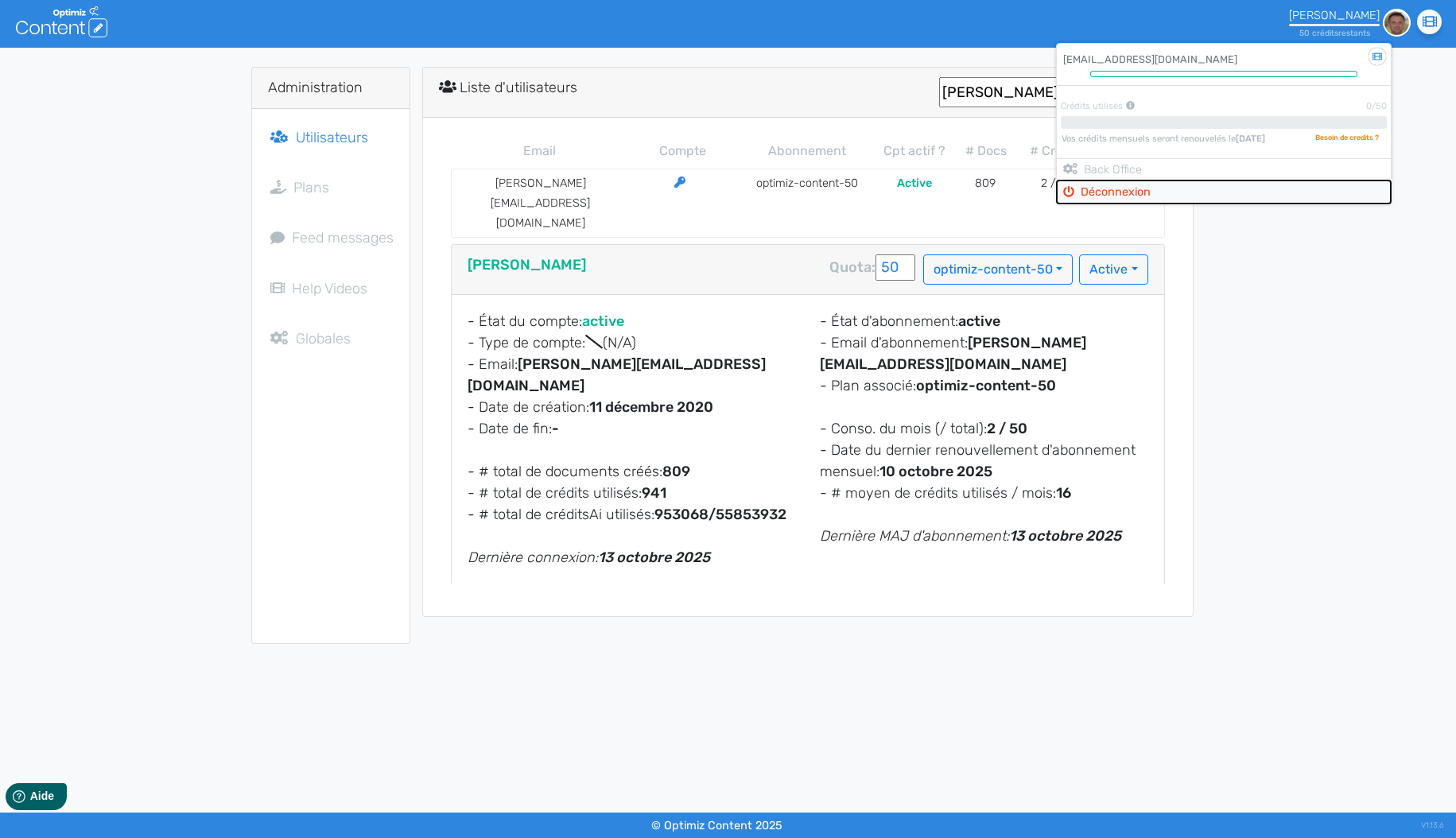
click at [1127, 197] on button "Déconnexion" at bounding box center [1224, 192] width 334 height 23
